Goal: Task Accomplishment & Management: Manage account settings

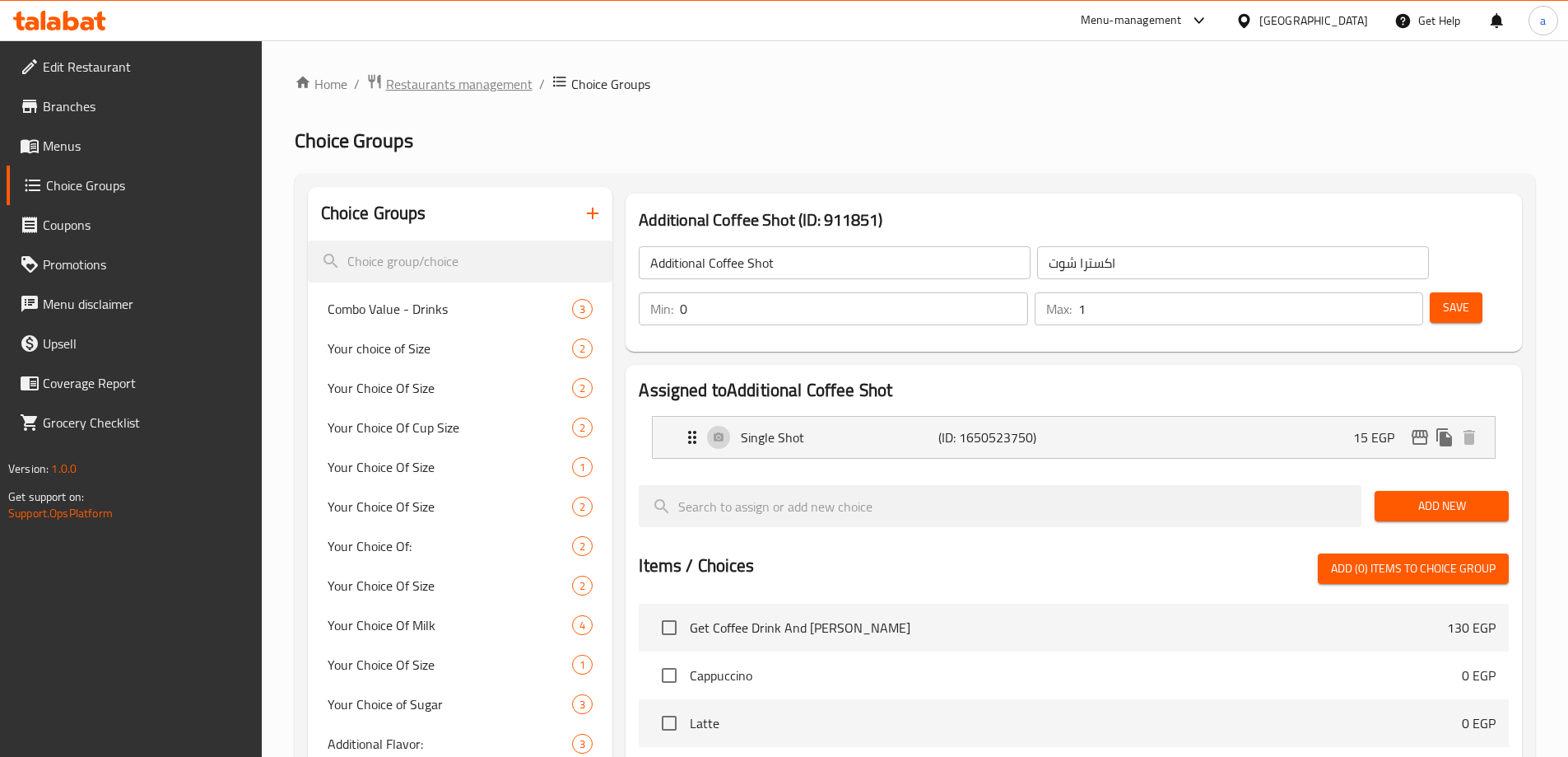
click at [420, 90] on span "Restaurants management" at bounding box center [459, 84] width 146 height 20
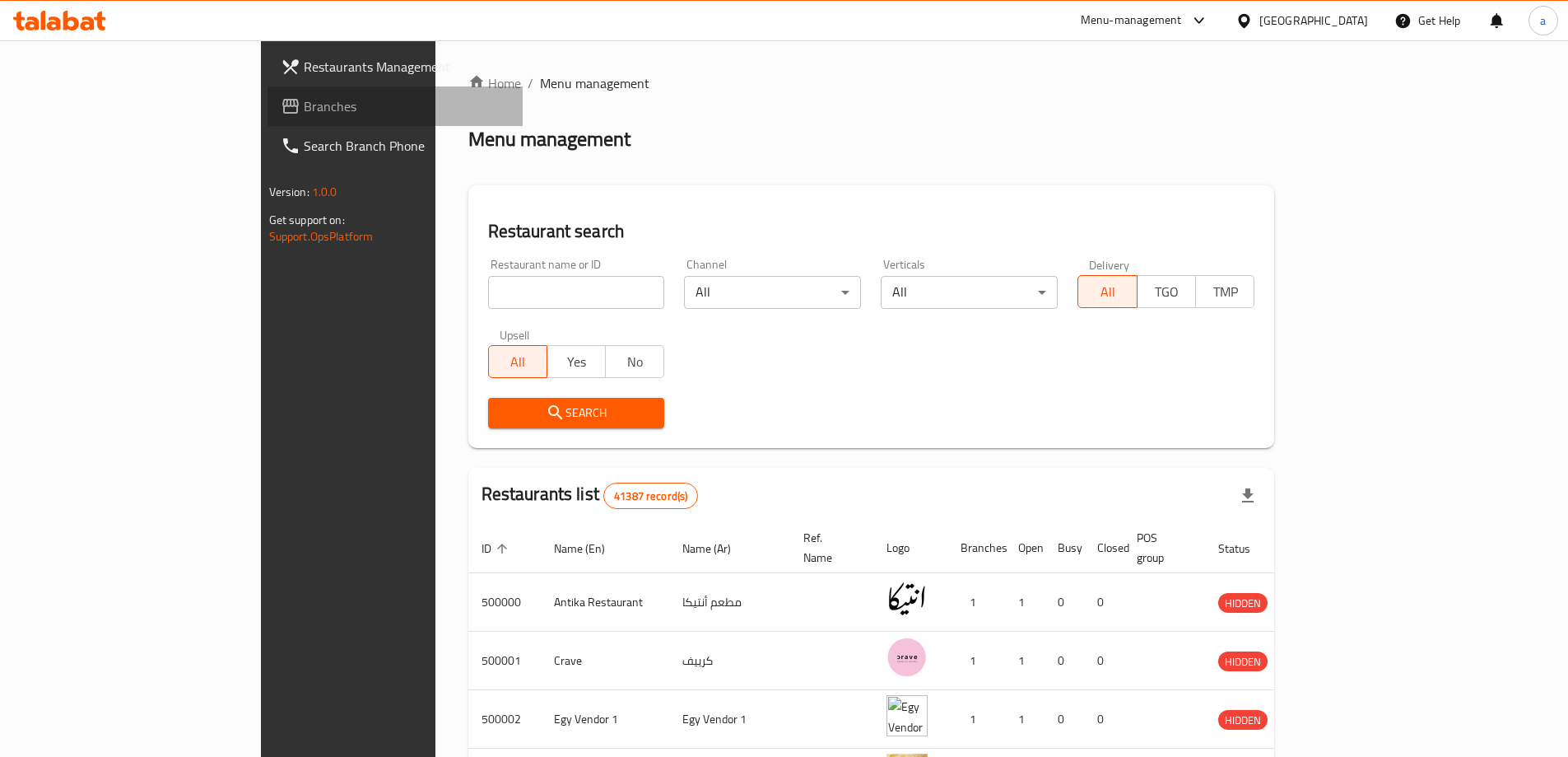
click at [304, 111] on span "Branches" at bounding box center [406, 106] width 206 height 20
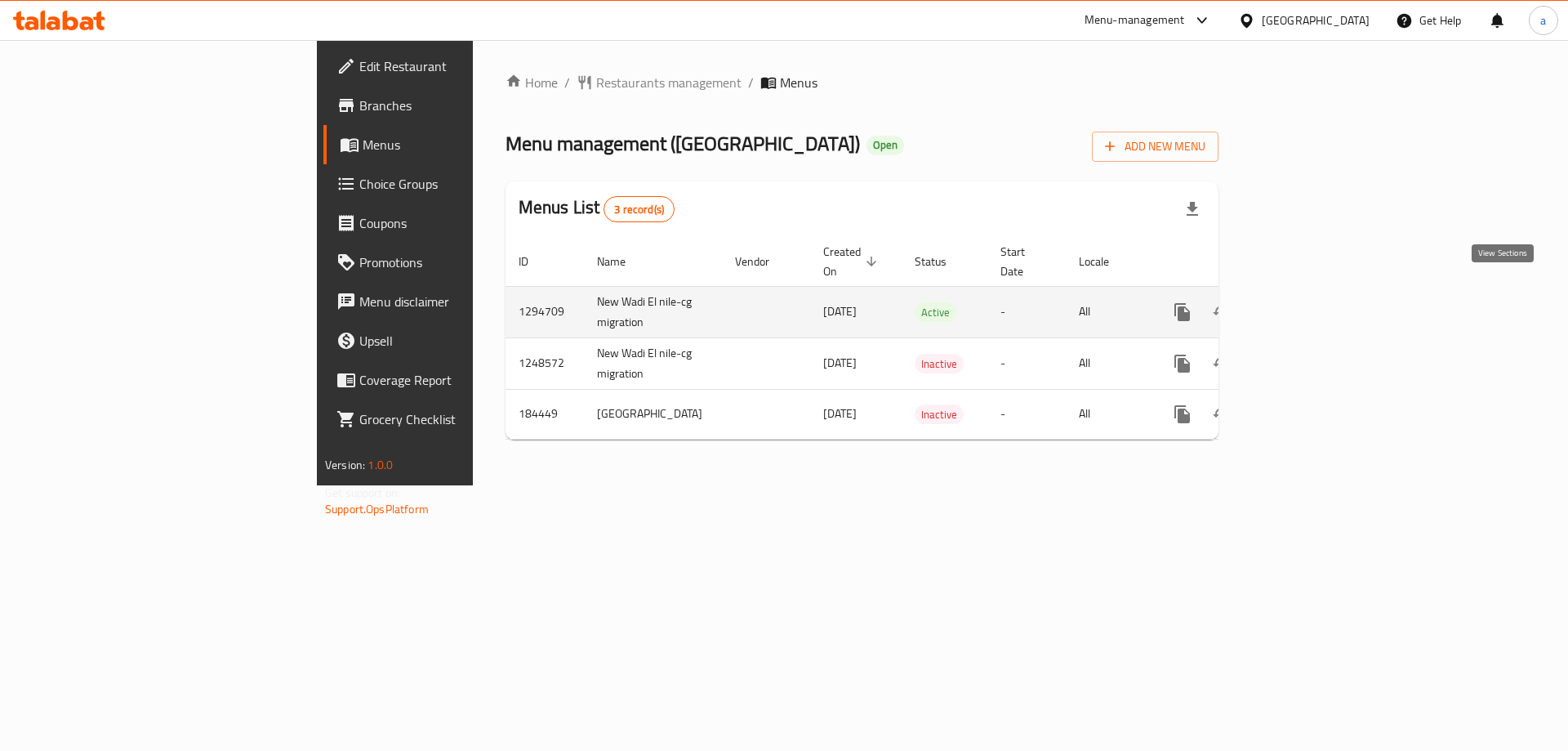
click at [1310, 302] on icon "enhanced table" at bounding box center [1300, 312] width 20 height 20
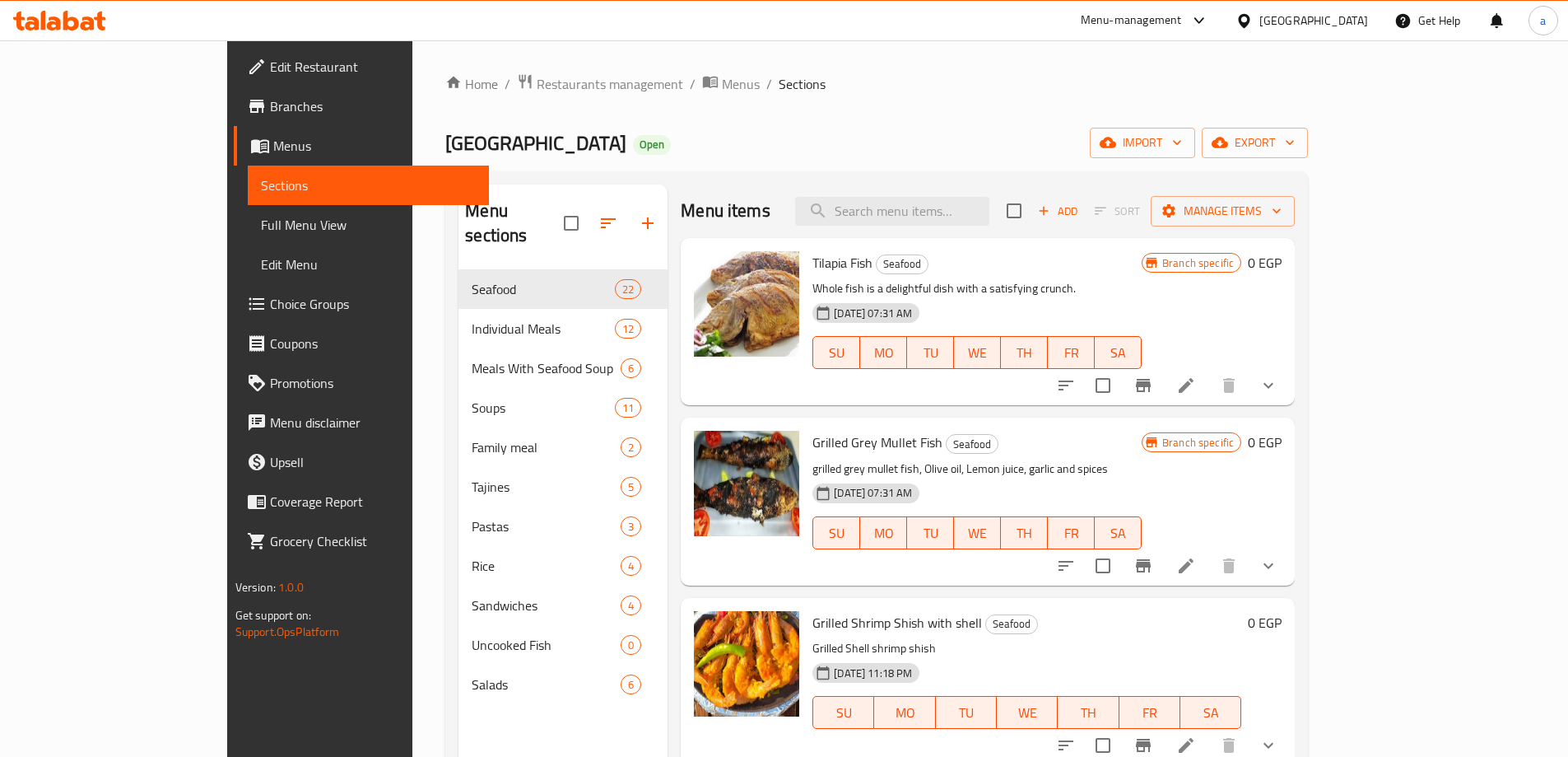
click at [506, 97] on div "Home / Restaurants management / Menus / Sections New Wadi El Nile Open import e…" at bounding box center [877, 514] width 863 height 881
click at [537, 94] on span "Restaurants management" at bounding box center [610, 84] width 146 height 20
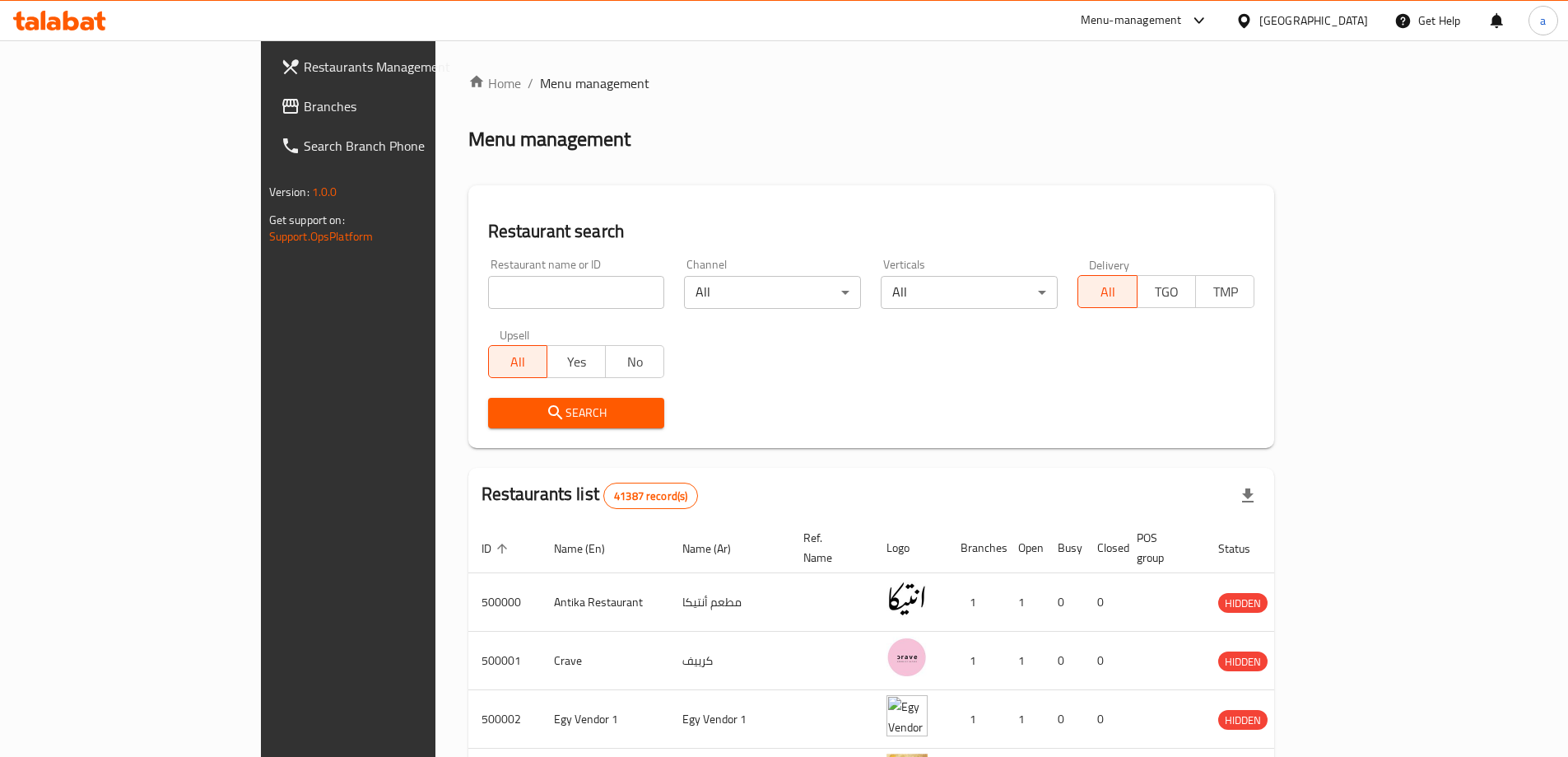
click at [304, 113] on span "Branches" at bounding box center [406, 106] width 206 height 20
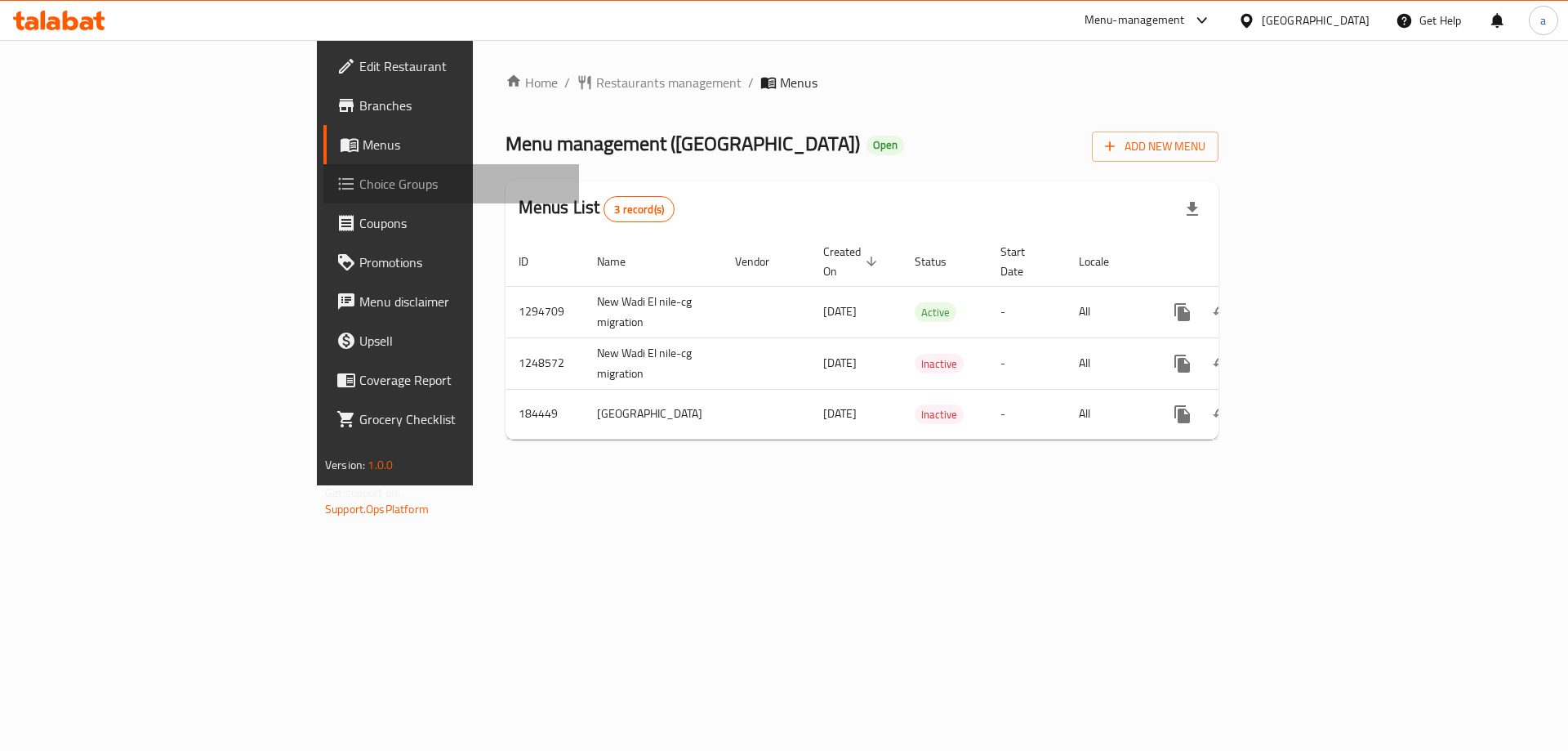
click at [324, 195] on link "Choice Groups" at bounding box center [451, 183] width 256 height 39
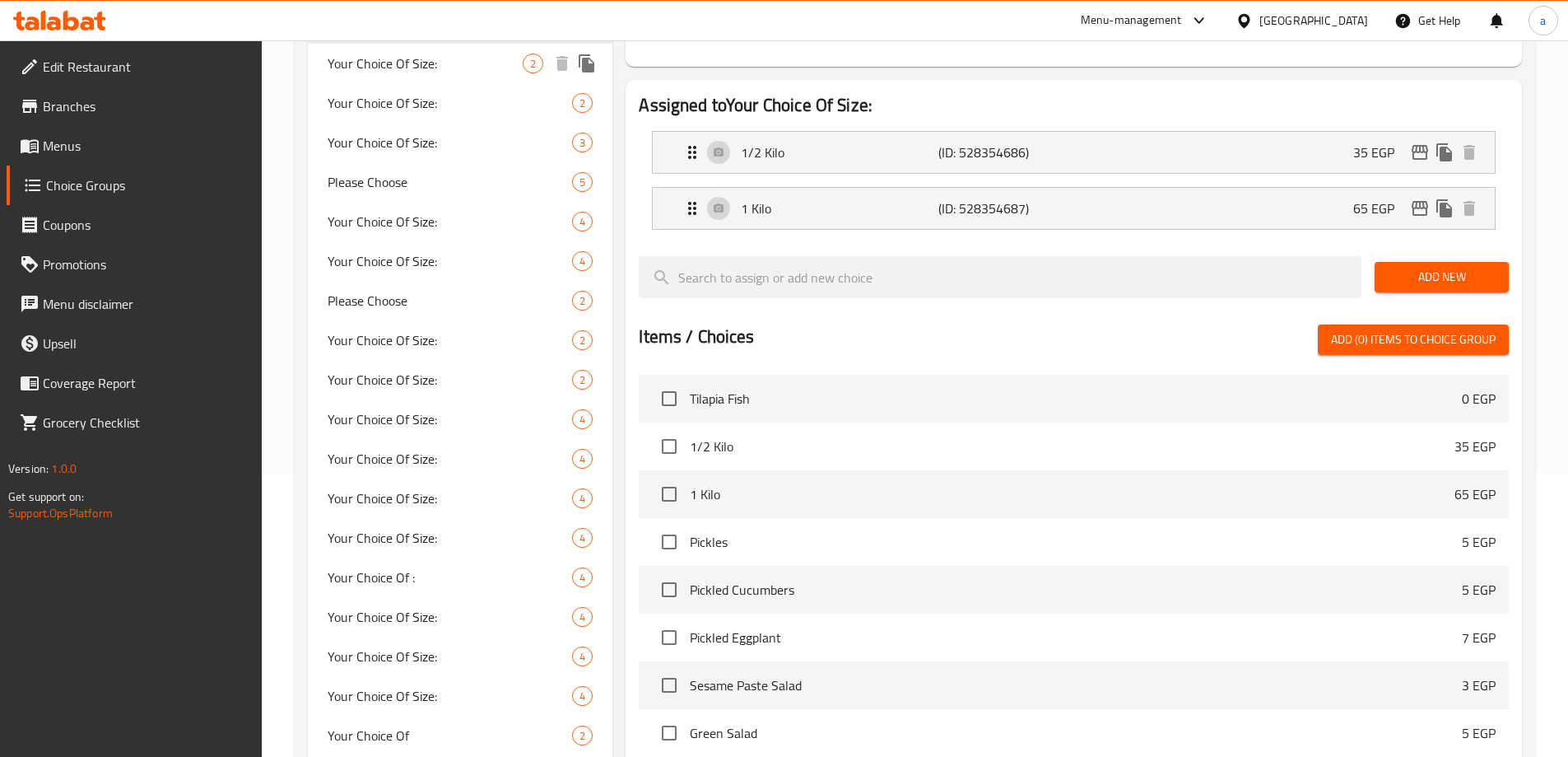
scroll to position [494, 0]
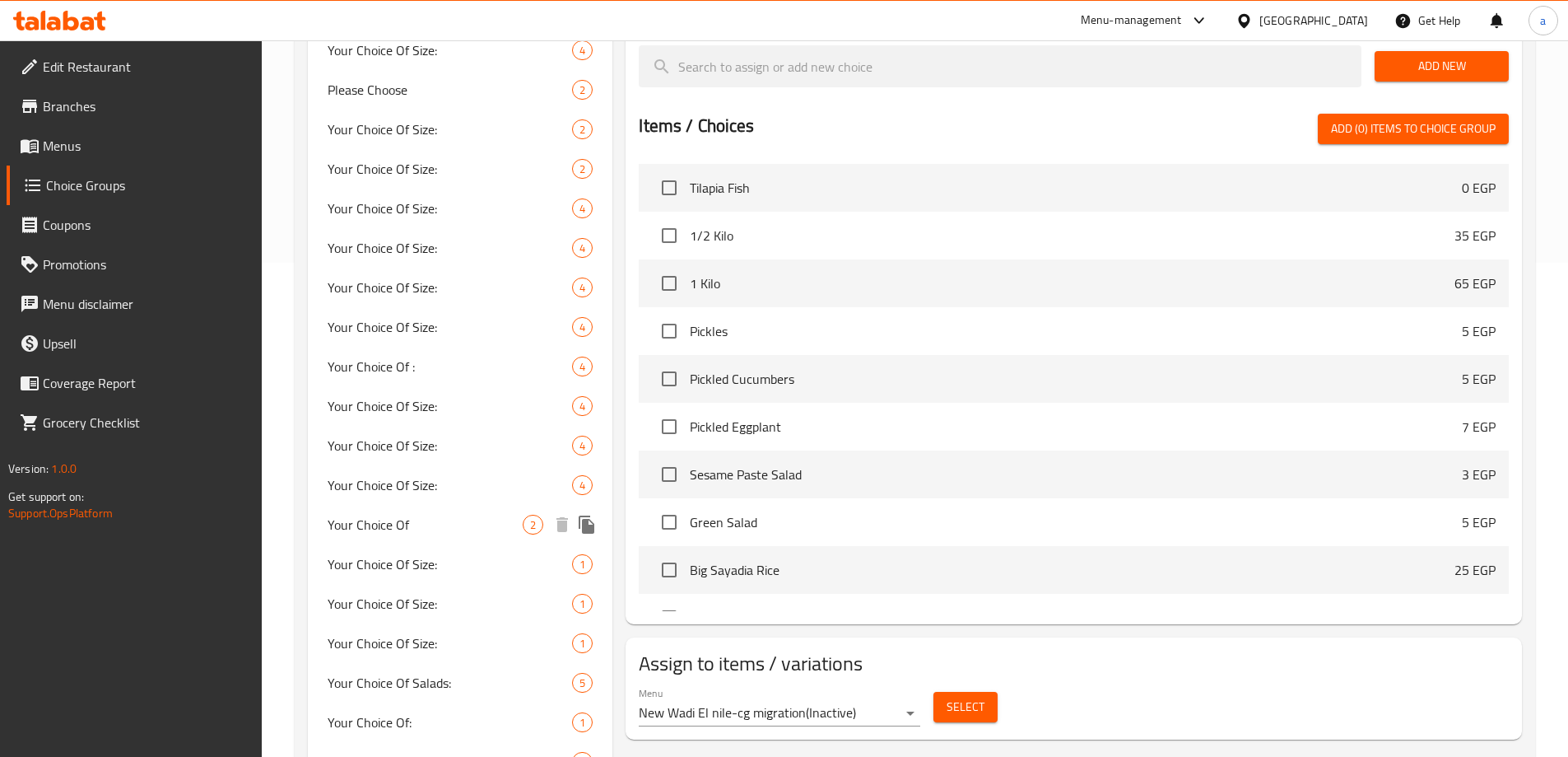
click at [419, 537] on div "Your Choice Of 2" at bounding box center [460, 524] width 305 height 39
type input "Your Choice Of"
type input "اختيارك من"
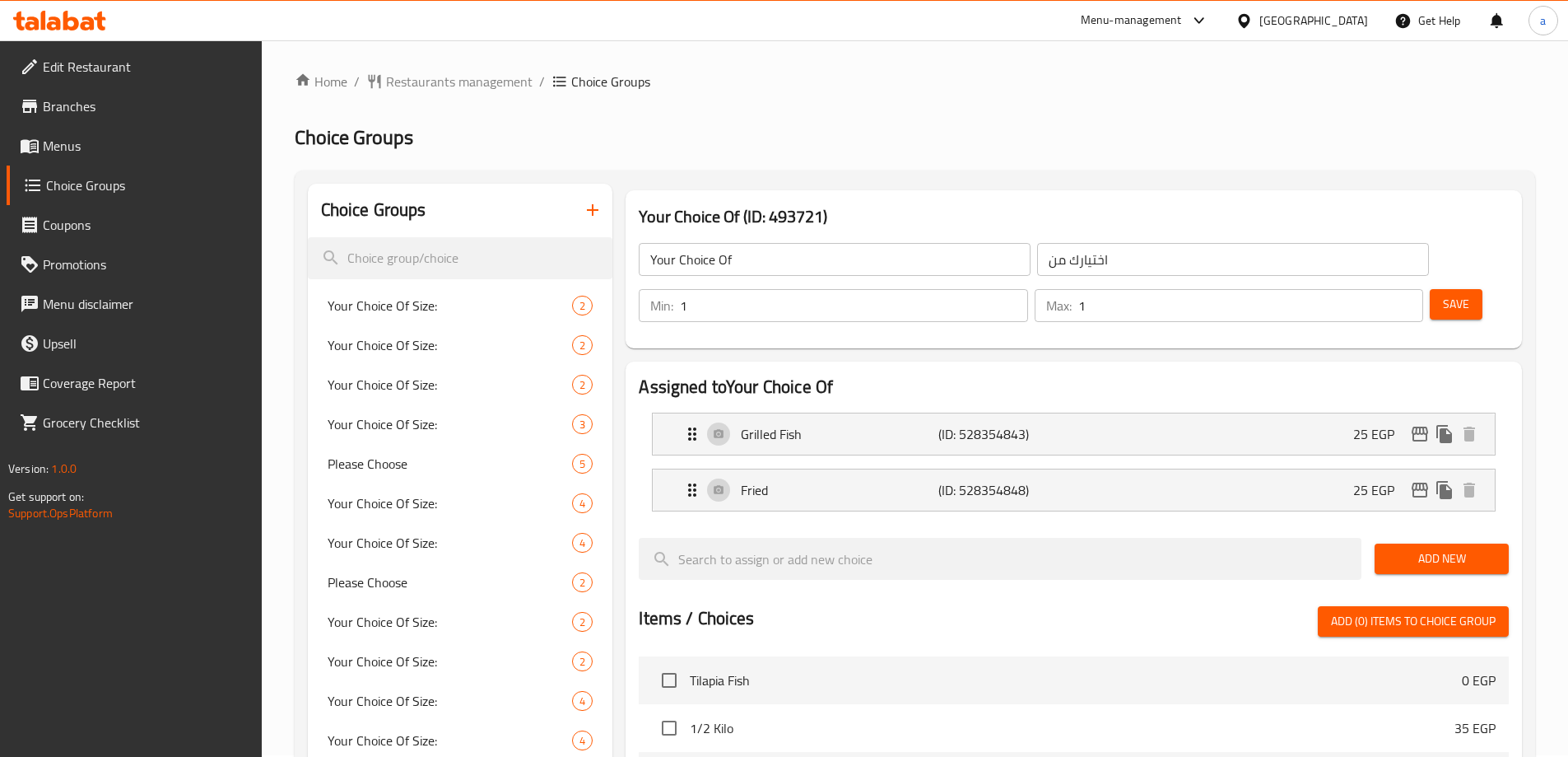
scroll to position [0, 0]
